Goal: Information Seeking & Learning: Learn about a topic

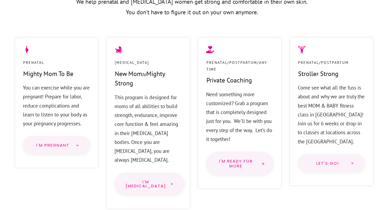
scroll to position [439, 0]
click at [26, 86] on p "You can exercise while you are pregnant! Prepare for labor, reduce complication…" at bounding box center [56, 105] width 67 height 45
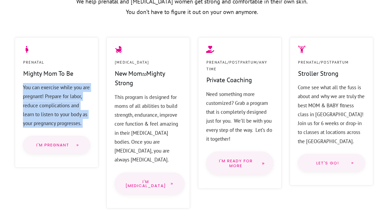
drag, startPoint x: 26, startPoint y: 86, endPoint x: 86, endPoint y: 122, distance: 69.4
click at [86, 122] on p "You can exercise while you are pregnant! Prepare for labor, reduce complication…" at bounding box center [56, 105] width 67 height 45
copy div "You can exercise while you are pregnant! Prepare for labor, reduce complication…"
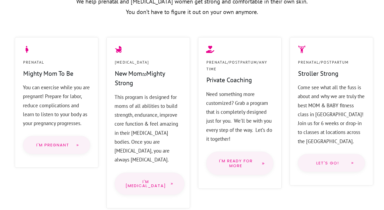
click at [119, 97] on p "This program is designed for moms of all abilities to build strength, endurance…" at bounding box center [147, 129] width 67 height 72
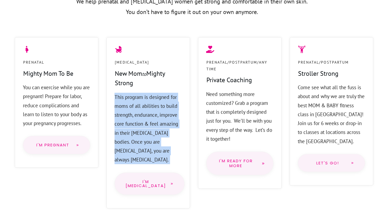
drag, startPoint x: 119, startPoint y: 97, endPoint x: 166, endPoint y: 151, distance: 71.7
click at [166, 151] on p "This program is designed for moms of all abilities to build strength, endurance…" at bounding box center [147, 129] width 67 height 72
copy div "This program is designed for moms of all abilities to build strength, endurance…"
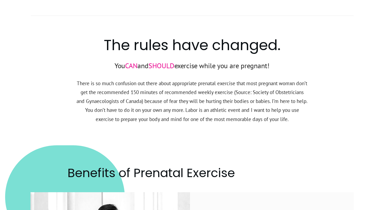
scroll to position [679, 0]
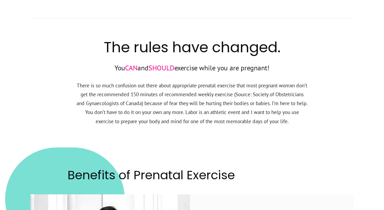
click at [119, 111] on p "There is so much confusion out there about appropriate prenatal exercise that m…" at bounding box center [192, 106] width 232 height 51
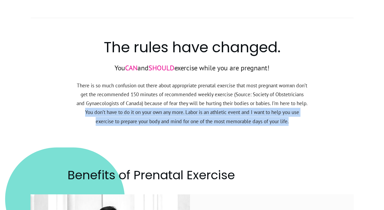
drag, startPoint x: 119, startPoint y: 111, endPoint x: 306, endPoint y: 118, distance: 187.0
click at [306, 118] on p "There is so much confusion out there about appropriate prenatal exercise that m…" at bounding box center [192, 106] width 232 height 51
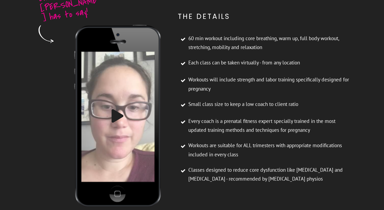
scroll to position [1727, 0]
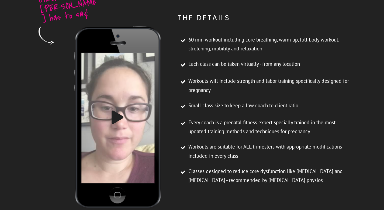
click at [119, 110] on icon at bounding box center [117, 116] width 12 height 13
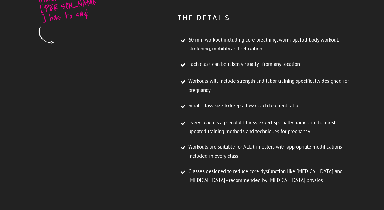
click at [124, 71] on video at bounding box center [117, 47] width 93 height 47
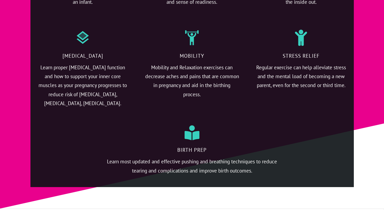
scroll to position [1303, 0]
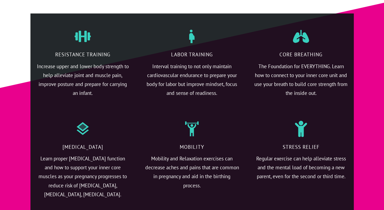
click at [73, 142] on p "[MEDICAL_DATA]" at bounding box center [83, 148] width 94 height 12
drag, startPoint x: 73, startPoint y: 138, endPoint x: 97, endPoint y: 140, distance: 24.0
click at [97, 142] on p "[MEDICAL_DATA]" at bounding box center [83, 148] width 94 height 12
copy p "[MEDICAL_DATA]"
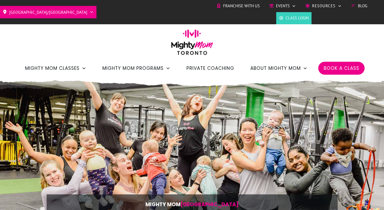
scroll to position [439, 0]
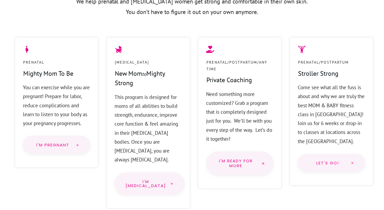
click at [124, 95] on p "This program is designed for moms of all abilities to build strength, endurance…" at bounding box center [147, 129] width 67 height 72
click at [142, 104] on p "This program is designed for moms of all abilities to build strength, endurance…" at bounding box center [147, 129] width 67 height 72
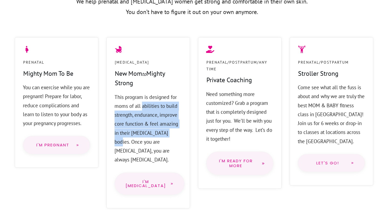
drag, startPoint x: 142, startPoint y: 104, endPoint x: 174, endPoint y: 131, distance: 41.7
click at [174, 131] on p "This program is designed for moms of all abilities to build strength, endurance…" at bounding box center [147, 129] width 67 height 72
drag, startPoint x: 174, startPoint y: 131, endPoint x: 166, endPoint y: 105, distance: 27.2
click at [166, 105] on p "This program is designed for moms of all abilities to build strength, endurance…" at bounding box center [147, 129] width 67 height 72
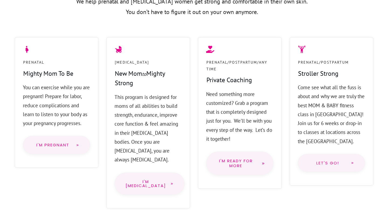
click at [170, 104] on p "This program is designed for moms of all abilities to build strength, endurance…" at bounding box center [147, 129] width 67 height 72
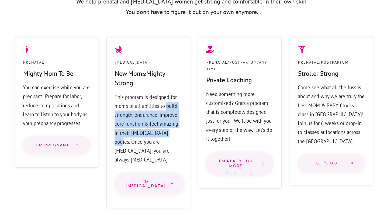
drag, startPoint x: 170, startPoint y: 104, endPoint x: 174, endPoint y: 134, distance: 29.9
click at [174, 134] on p "This program is designed for moms of all abilities to build strength, endurance…" at bounding box center [147, 129] width 67 height 72
copy p "build strength, endurance, improve core function & feel amazing in their postpa…"
click at [174, 134] on p "This program is designed for moms of all abilities to build strength, endurance…" at bounding box center [147, 129] width 67 height 72
drag, startPoint x: 174, startPoint y: 134, endPoint x: 160, endPoint y: 117, distance: 22.6
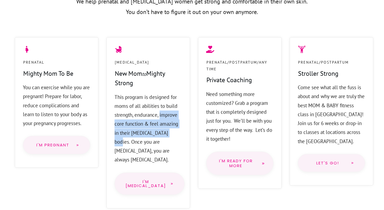
click at [160, 117] on p "This program is designed for moms of all abilities to build strength, endurance…" at bounding box center [147, 129] width 67 height 72
copy p "improve core function & feel amazing in their postpartum bodies."
